Goal: Find specific page/section: Find specific page/section

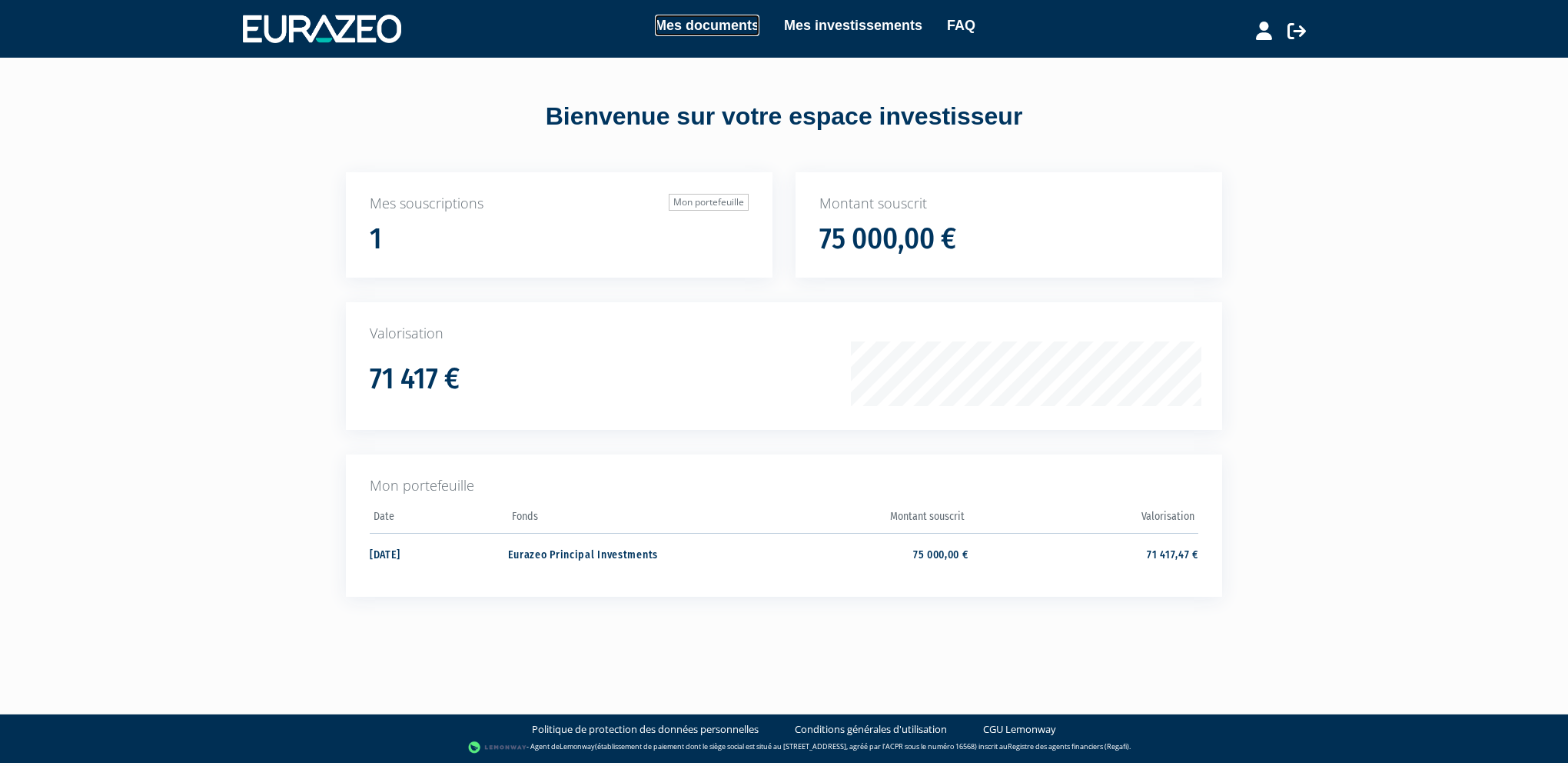
click at [671, 31] on link "Mes documents" at bounding box center [707, 25] width 105 height 21
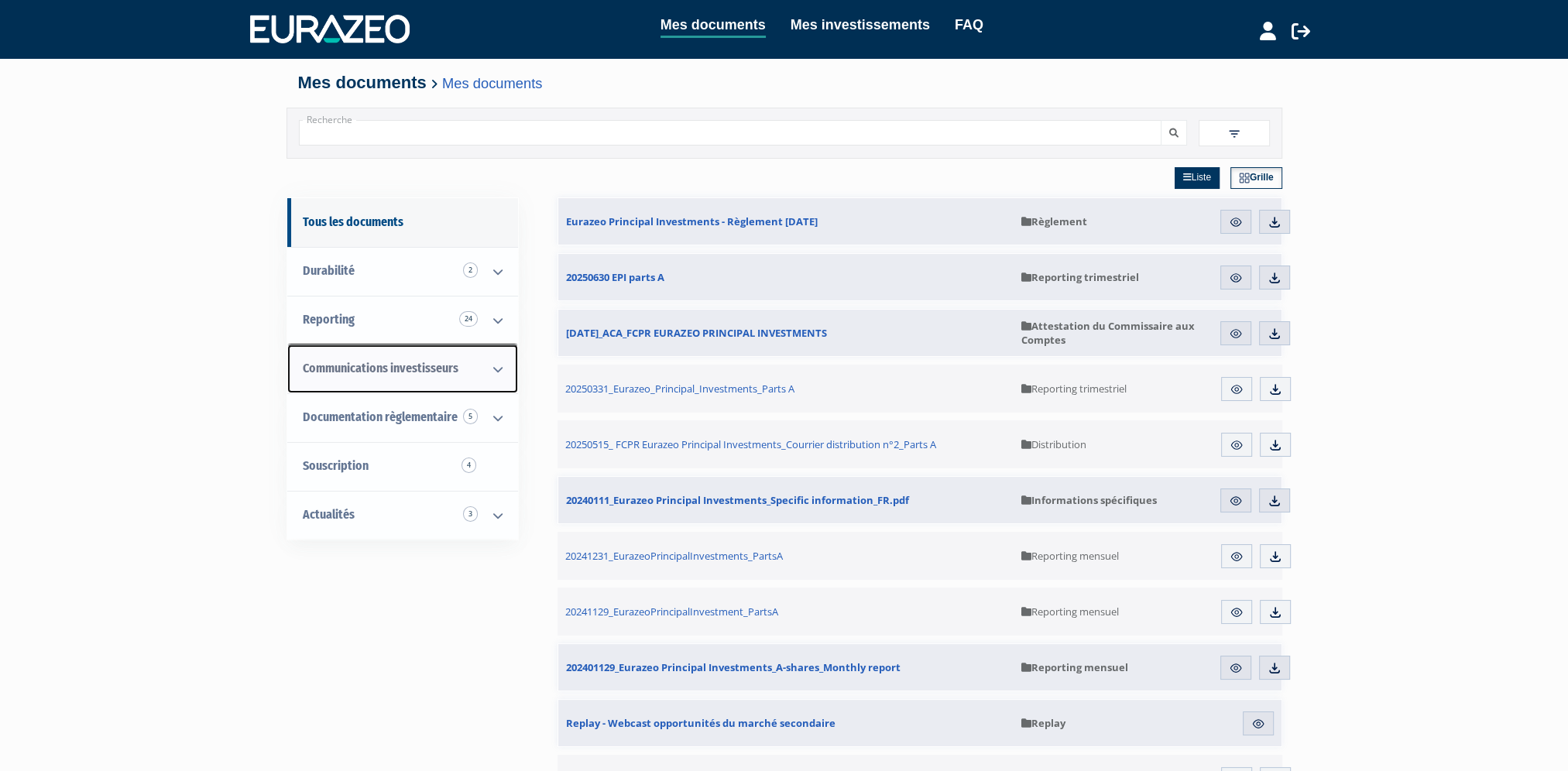
click at [384, 362] on span "Communications investisseurs" at bounding box center [380, 368] width 156 height 14
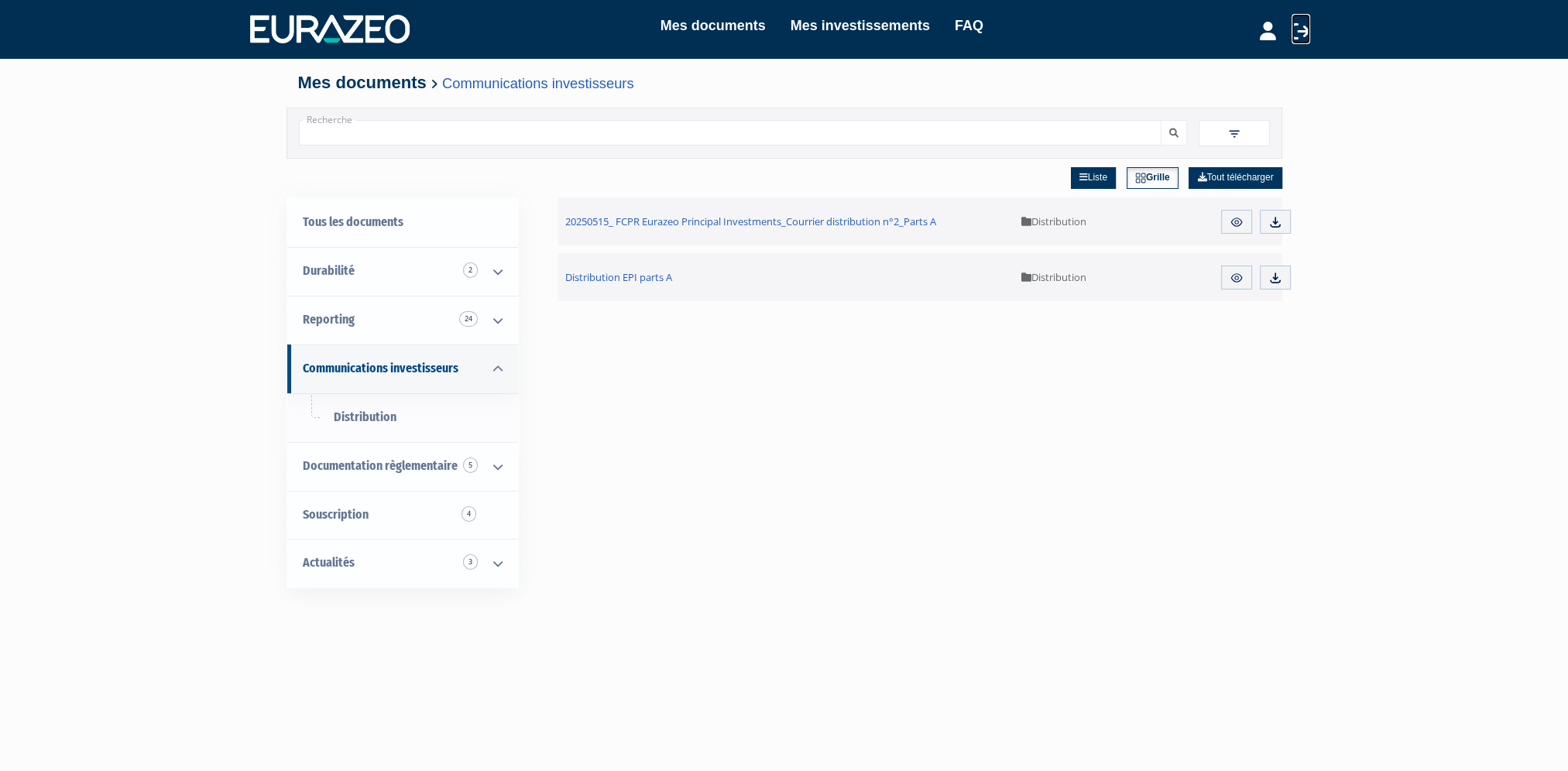
click at [1297, 38] on icon at bounding box center [1301, 30] width 18 height 18
